Goal: Check status: Check status

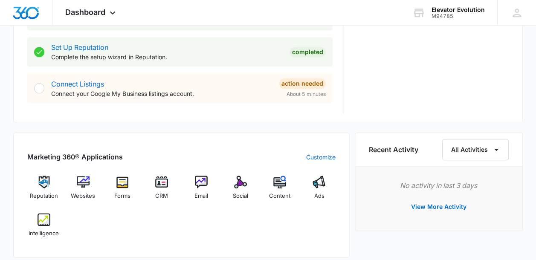
scroll to position [425, 0]
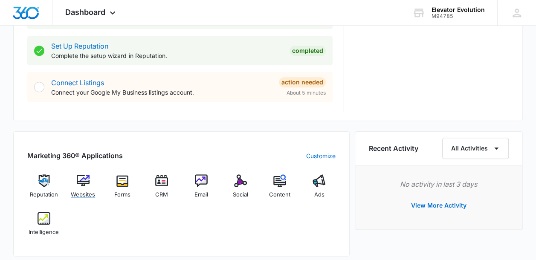
click at [80, 181] on img at bounding box center [83, 181] width 13 height 13
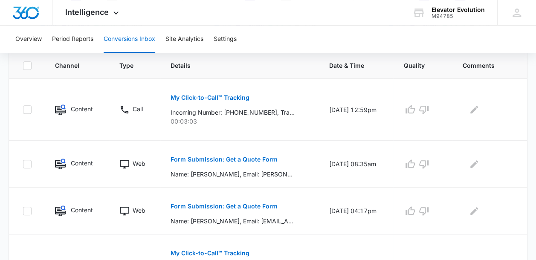
scroll to position [191, 0]
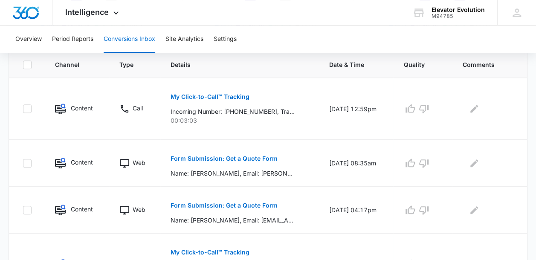
click at [187, 95] on p "My Click-to-Call™ Tracking" at bounding box center [210, 97] width 79 height 6
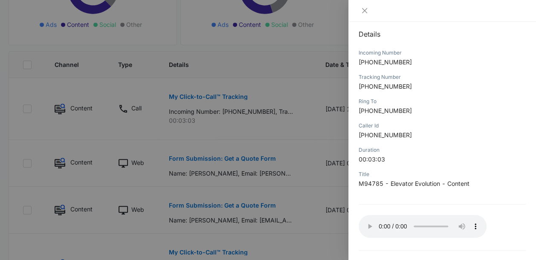
scroll to position [92, 0]
